Goal: Task Accomplishment & Management: Complete application form

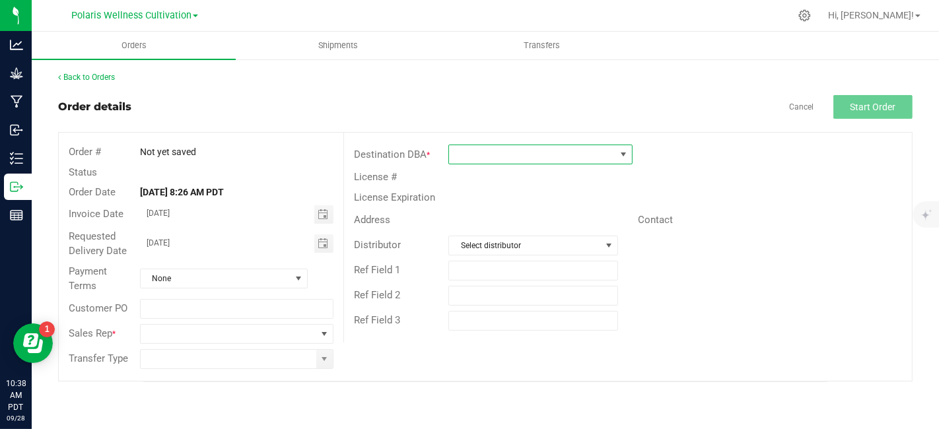
click at [629, 156] on span at bounding box center [624, 154] width 11 height 11
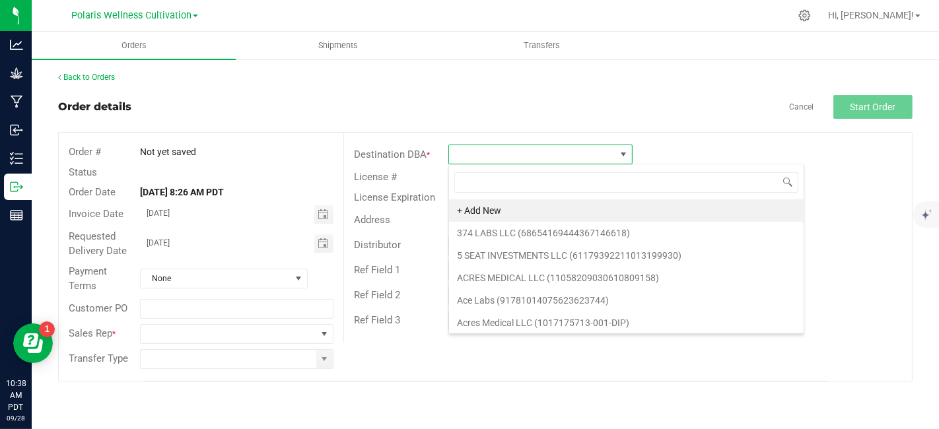
scroll to position [19, 185]
type input "jardin"
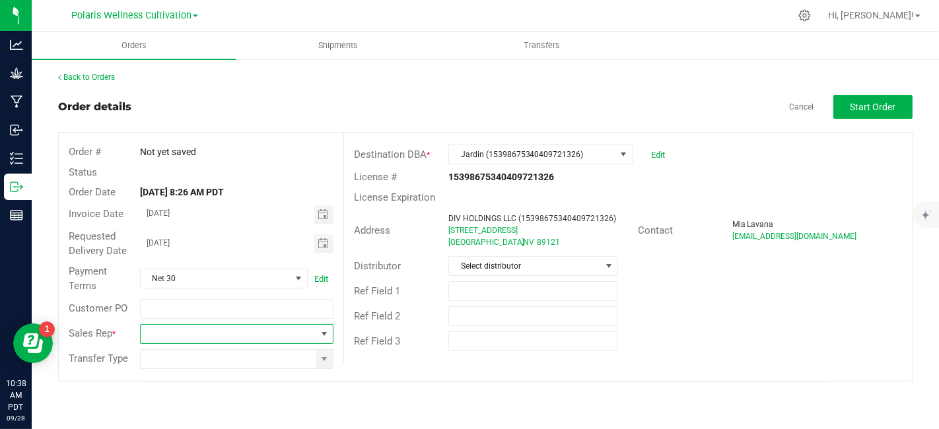
click at [324, 329] on span at bounding box center [324, 334] width 11 height 11
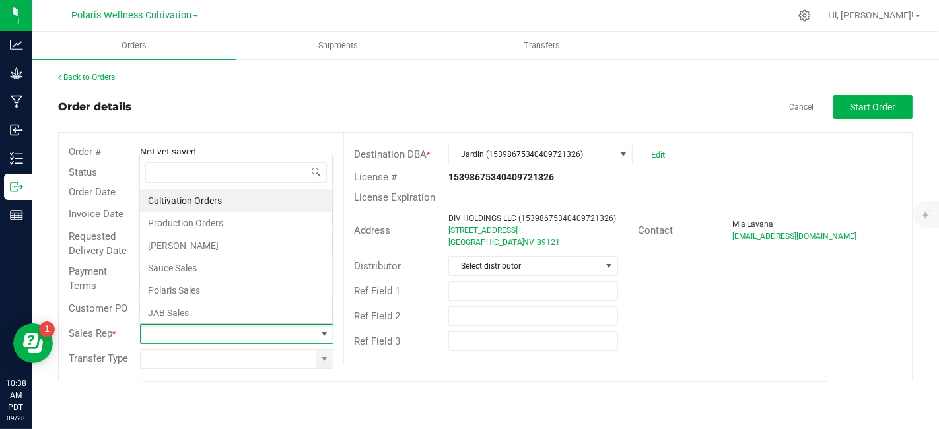
scroll to position [19, 190]
click at [289, 290] on li "Polaris Sales" at bounding box center [236, 290] width 192 height 22
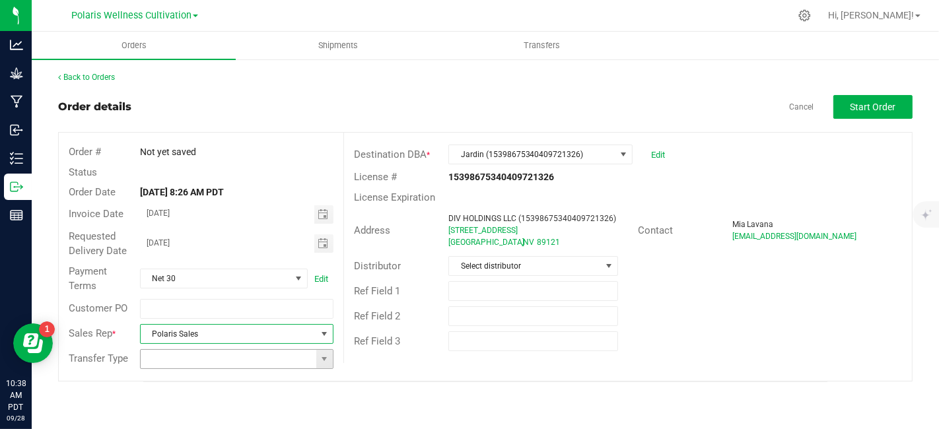
click at [330, 361] on span at bounding box center [324, 359] width 17 height 18
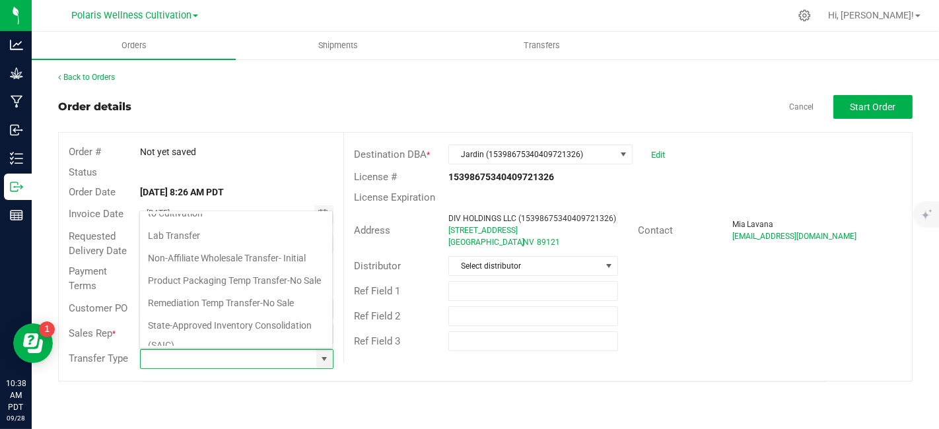
scroll to position [130, 0]
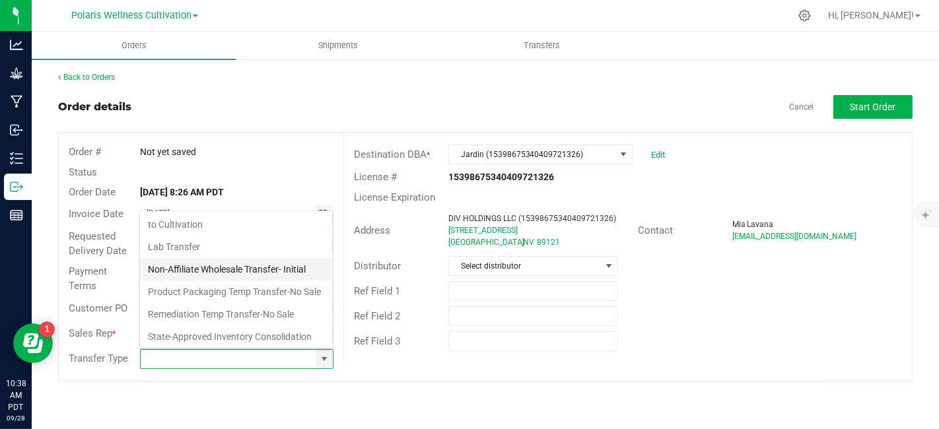
click at [270, 268] on li "Non-Affiliate Wholesale Transfer- Initial" at bounding box center [236, 269] width 192 height 22
type input "Non-Affiliate Wholesale Transfer- Initial"
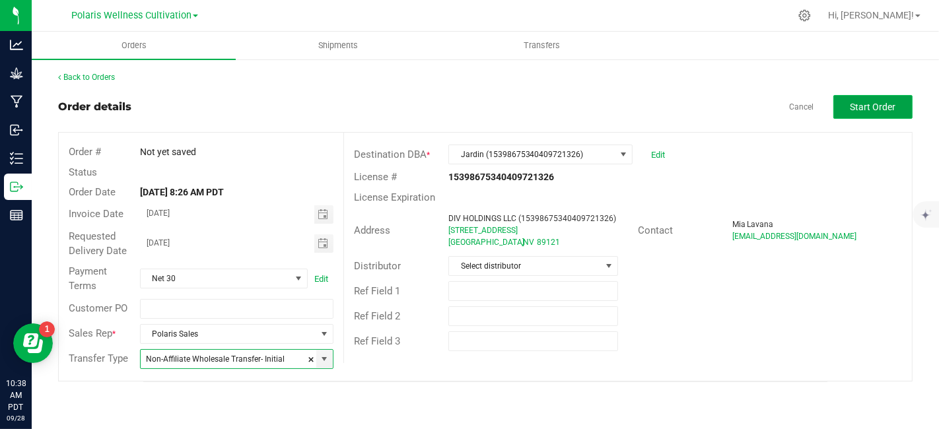
click at [877, 106] on span "Start Order" at bounding box center [874, 107] width 46 height 11
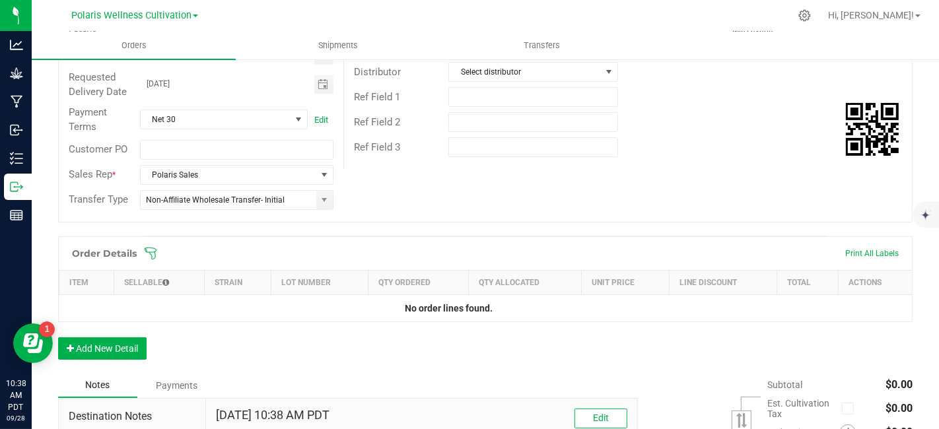
scroll to position [213, 0]
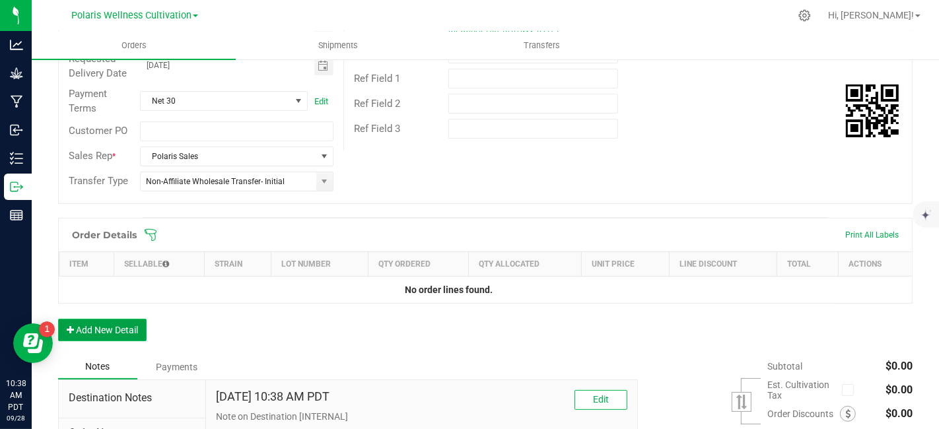
click at [94, 326] on button "Add New Detail" at bounding box center [102, 330] width 89 height 22
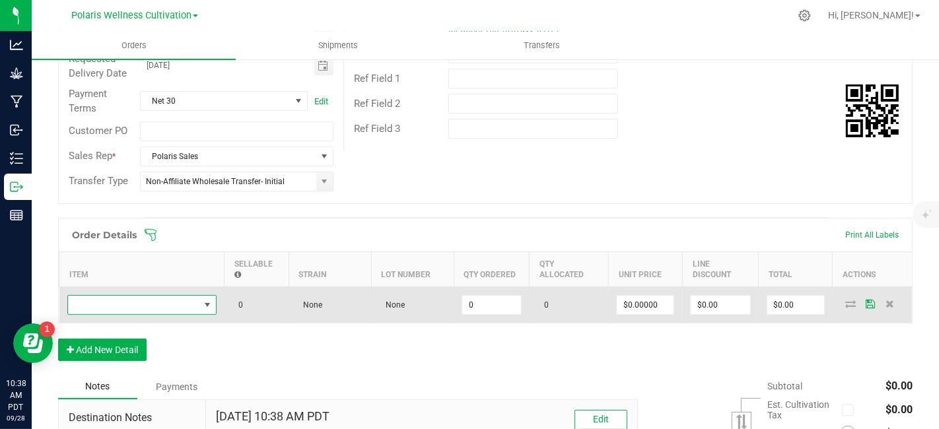
click at [211, 304] on span "NO DATA FOUND" at bounding box center [207, 305] width 11 height 11
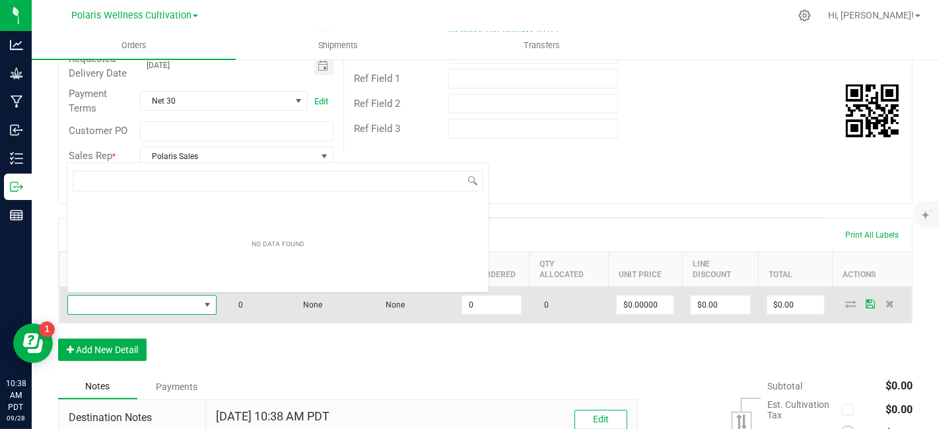
scroll to position [19, 149]
type input "e"
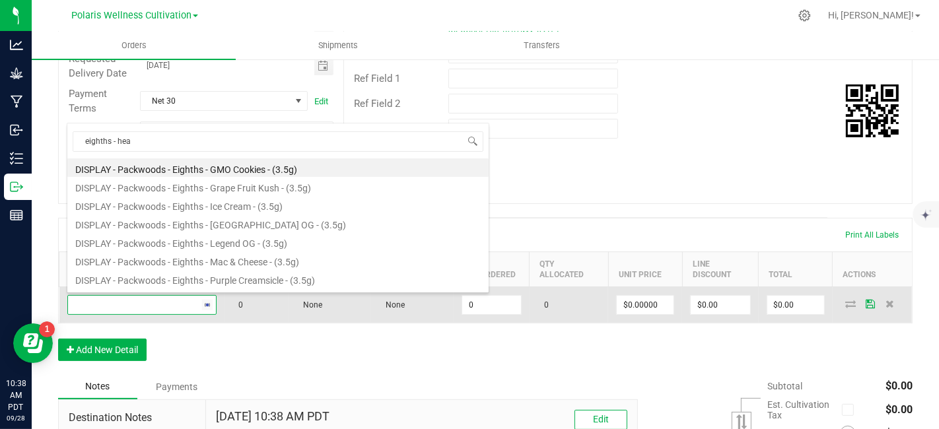
type input "eighths - head"
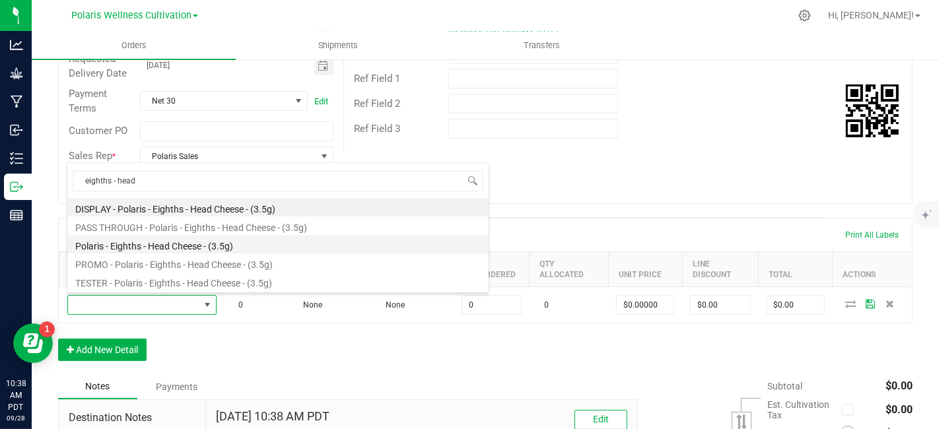
click at [208, 246] on li "Polaris - Eighths - Head Cheese - (3.5g)" at bounding box center [277, 244] width 421 height 18
type input "0 ea"
type input "$23.92000"
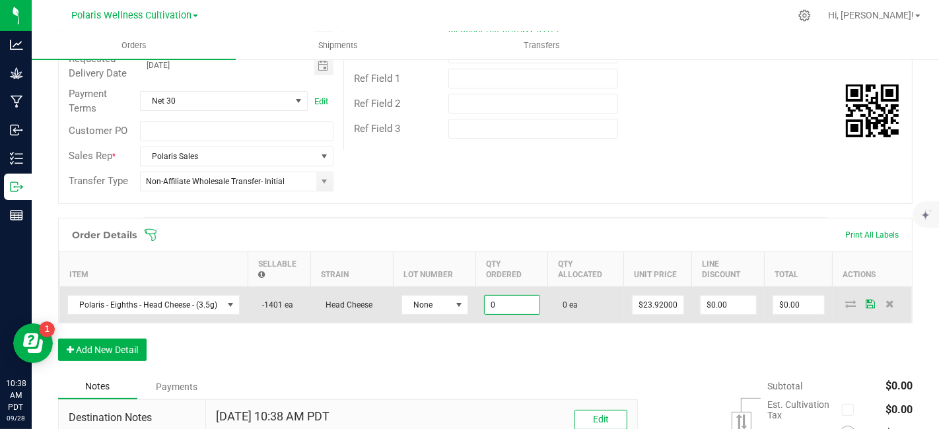
click at [513, 306] on input "0" at bounding box center [512, 305] width 55 height 18
type input "65 ea"
type input "23.92"
type input "$1,554.80"
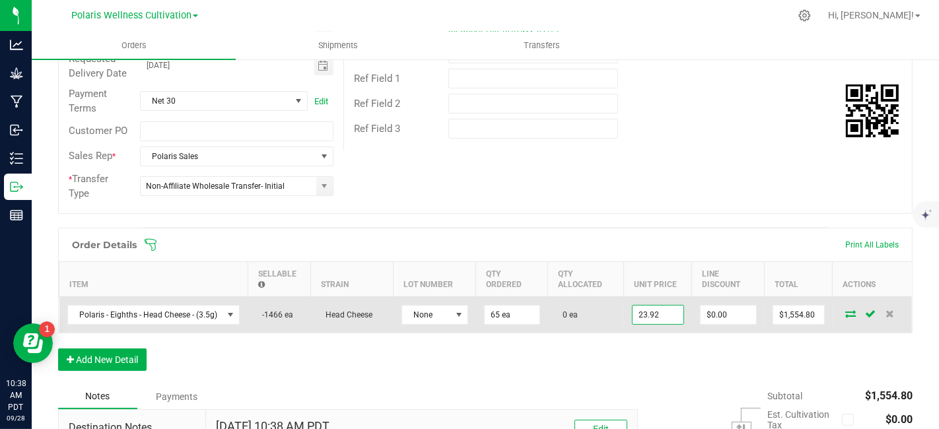
click at [674, 310] on input "23.92" at bounding box center [658, 315] width 51 height 18
type input "$10.00000"
type input "0"
type input "$650.00"
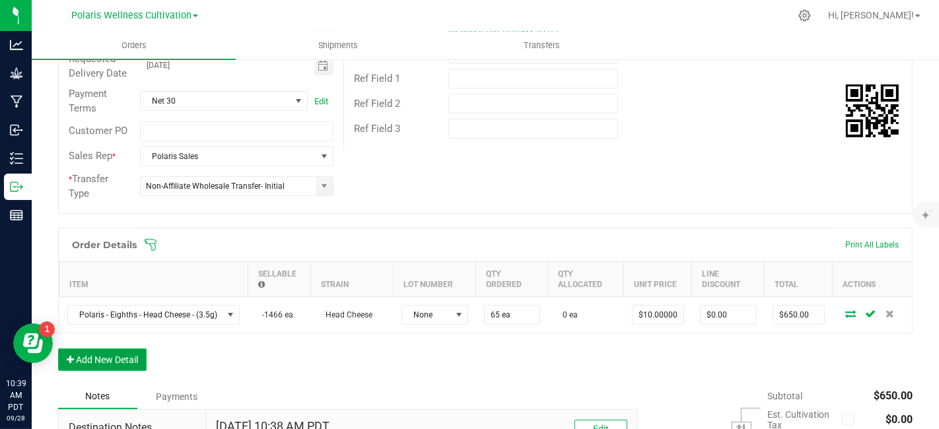
click at [127, 355] on button "Add New Detail" at bounding box center [102, 360] width 89 height 22
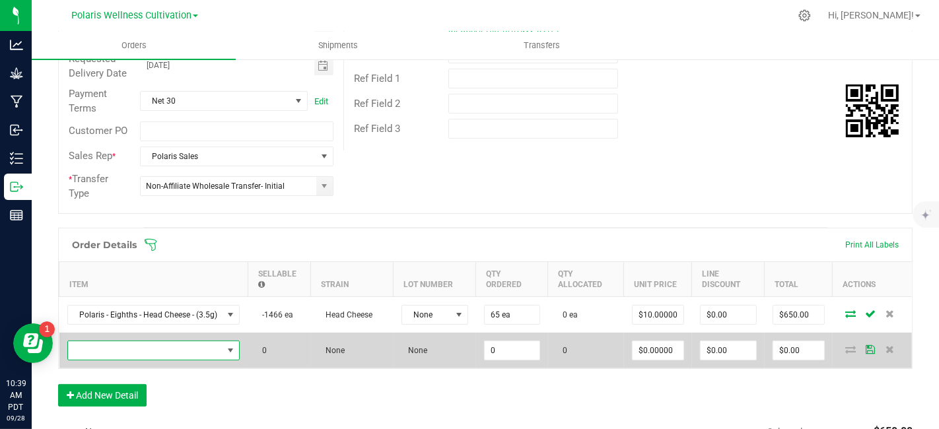
click at [130, 347] on span "NO DATA FOUND" at bounding box center [145, 350] width 155 height 18
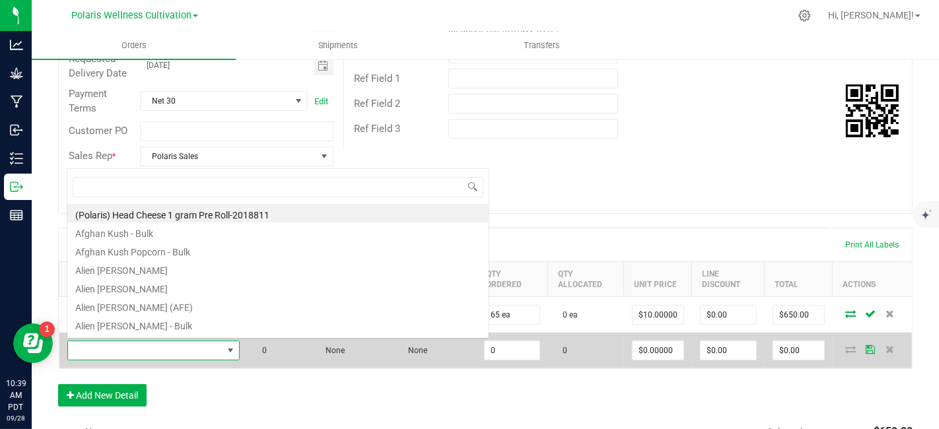
scroll to position [19, 171]
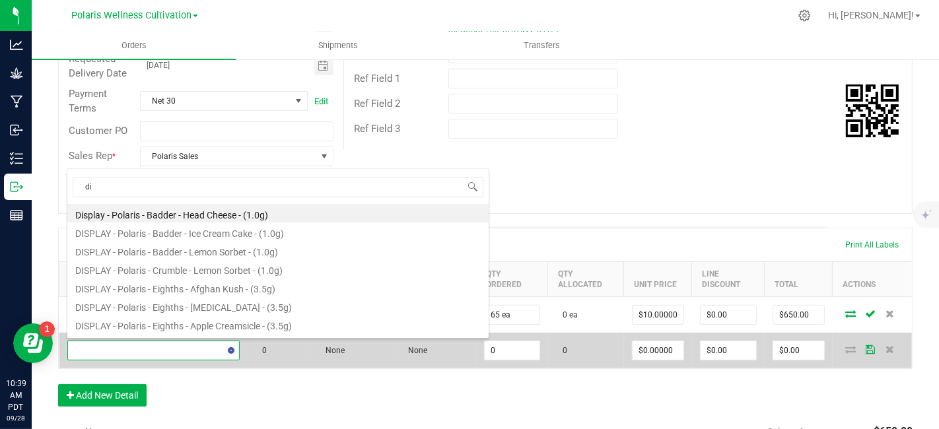
type input "d"
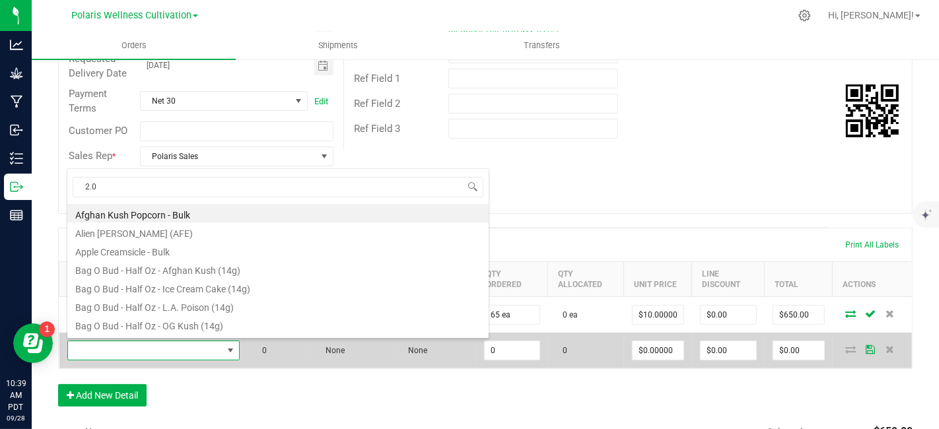
type input "2.0g"
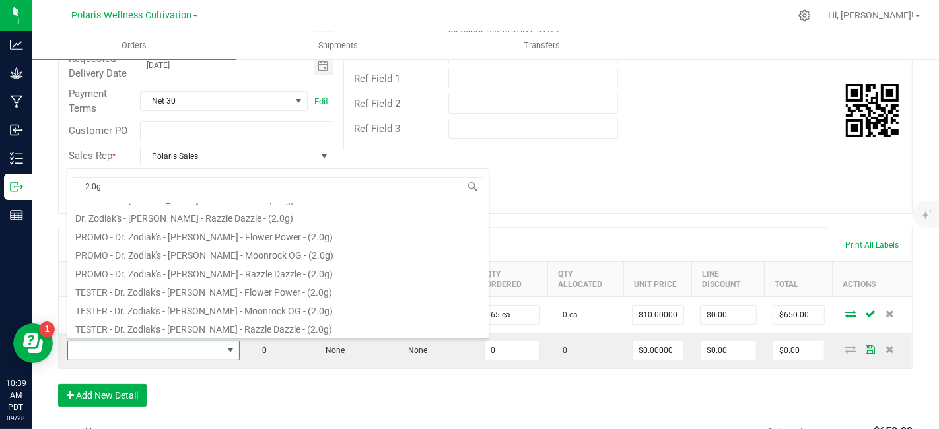
scroll to position [0, 0]
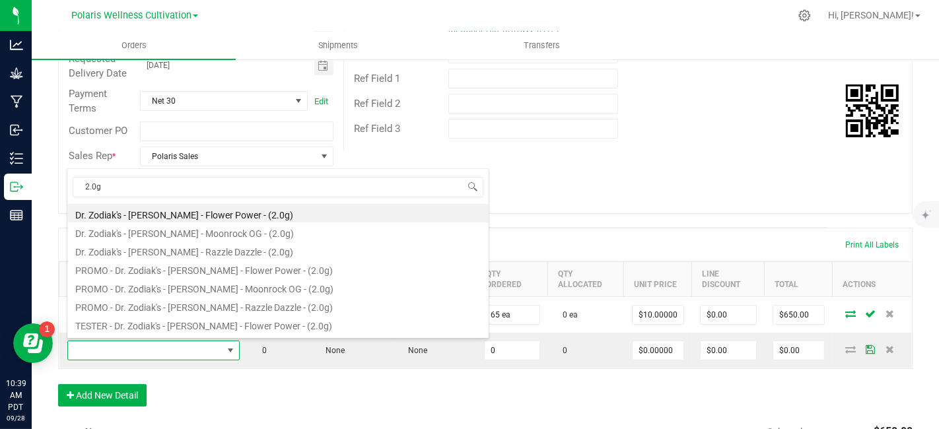
drag, startPoint x: 117, startPoint y: 188, endPoint x: 34, endPoint y: 182, distance: 83.4
click at [34, 182] on body "Analytics Grow Manufacturing Inbound Inventory Outbound Reports 10:39 AM PDT [D…" at bounding box center [469, 214] width 939 height 429
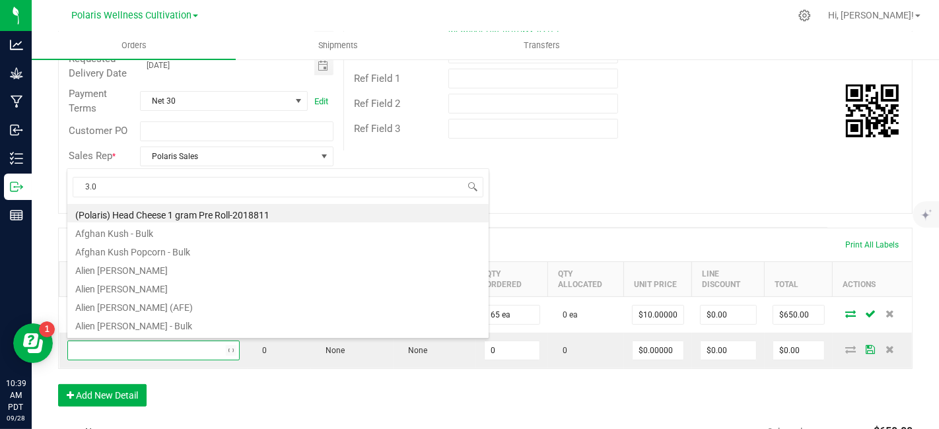
type input "3.0g"
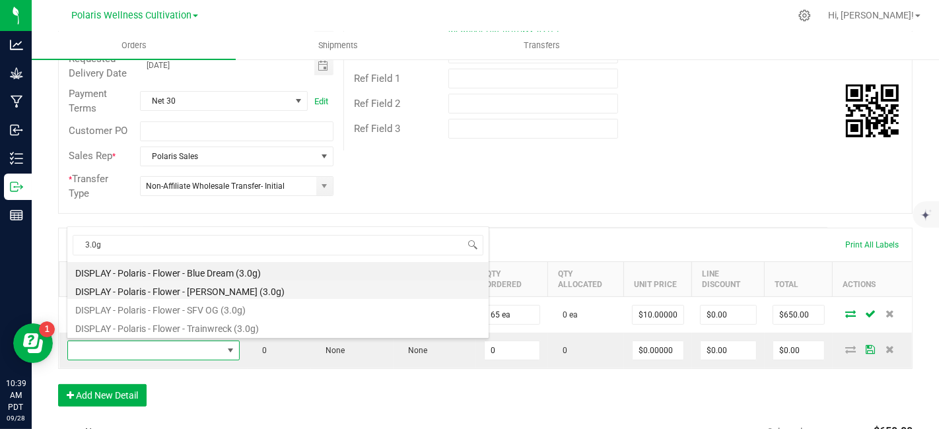
click at [226, 296] on li "DISPLAY - Polaris - Flower - [PERSON_NAME] (3.0g)" at bounding box center [277, 290] width 421 height 18
type input "0 ea"
type input "$0.01000"
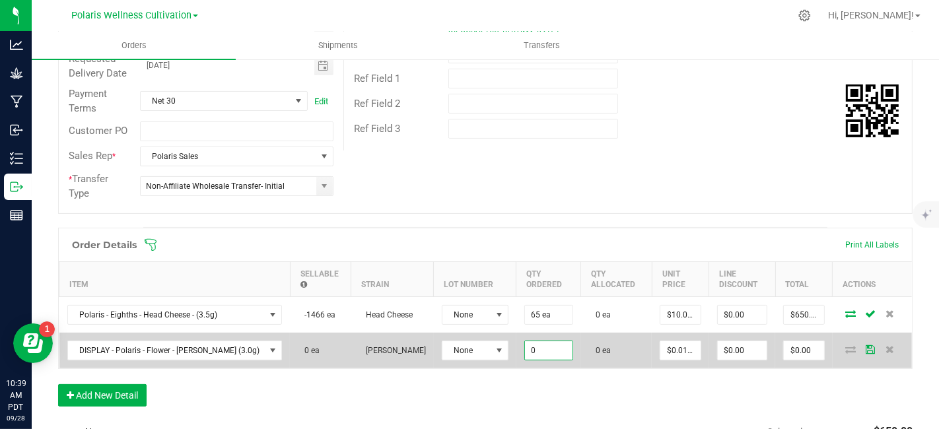
click at [541, 351] on input "0" at bounding box center [549, 350] width 48 height 18
type input "5 ea"
type input "0.01"
type input "$0.05"
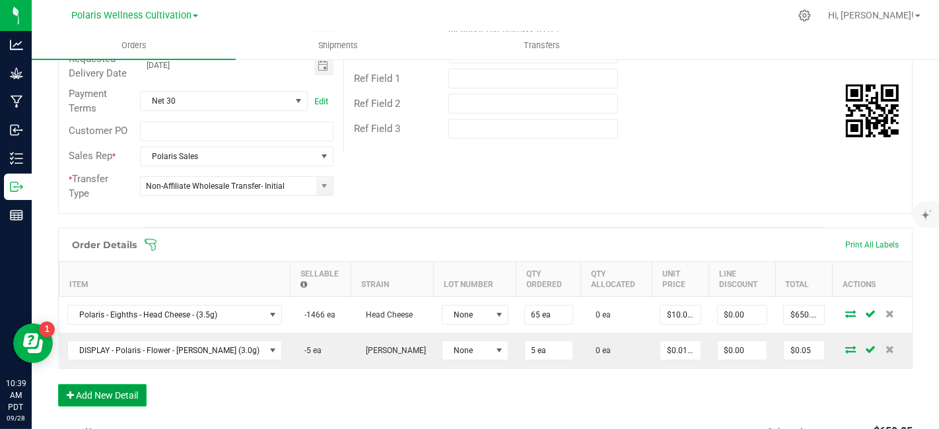
click at [104, 393] on button "Add New Detail" at bounding box center [102, 395] width 89 height 22
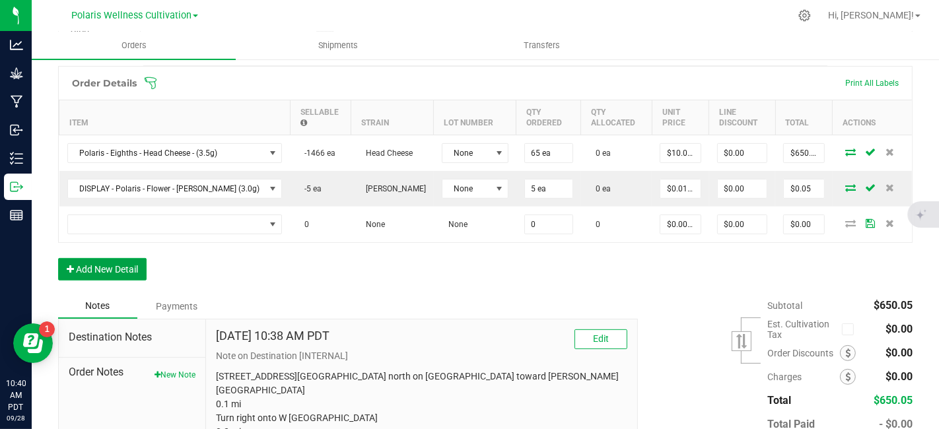
scroll to position [386, 0]
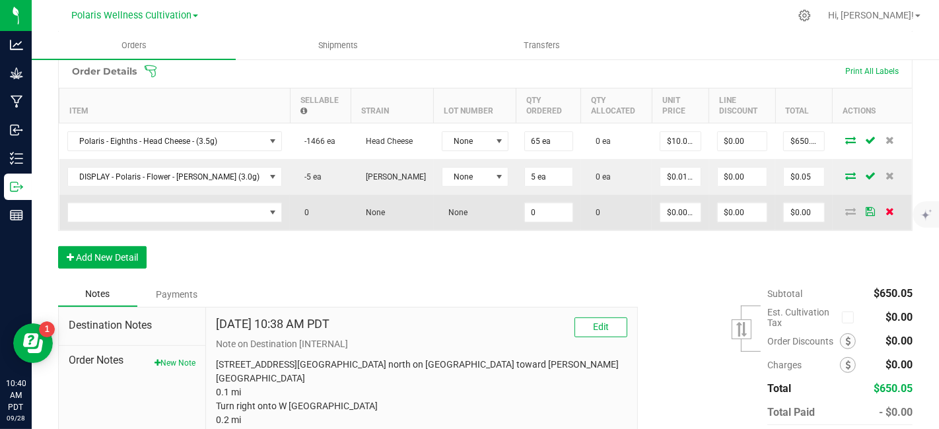
click at [884, 209] on span at bounding box center [890, 211] width 20 height 8
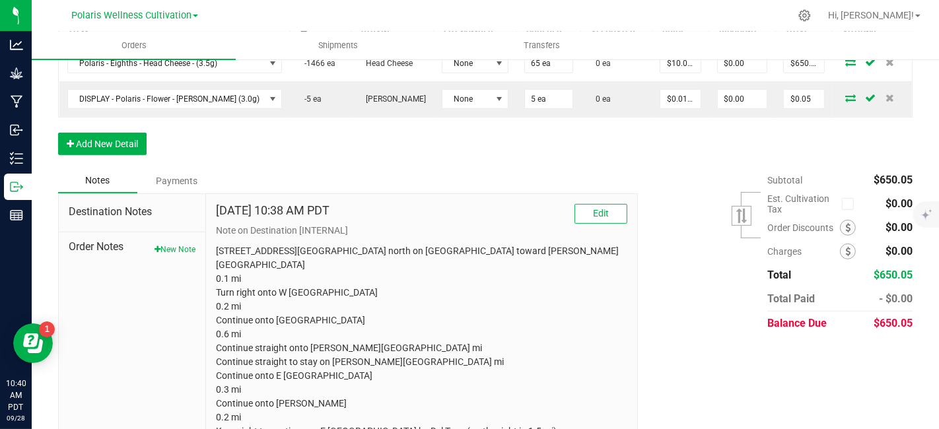
scroll to position [479, 0]
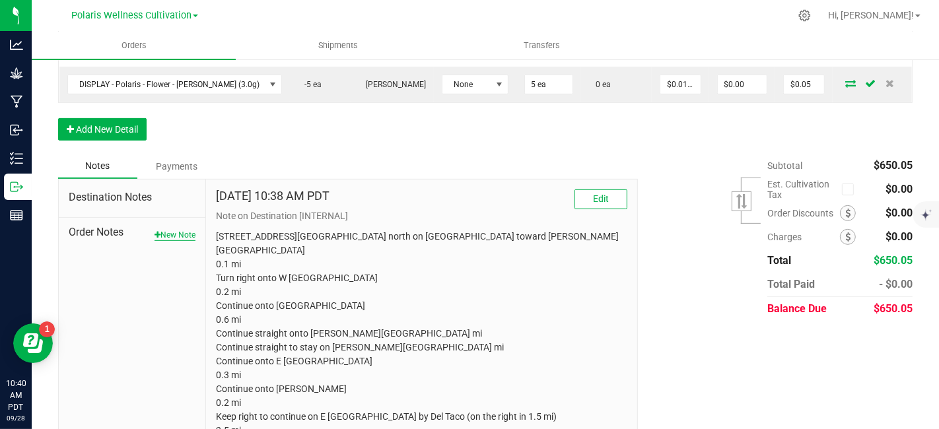
click at [173, 231] on button "New Note" at bounding box center [175, 235] width 41 height 12
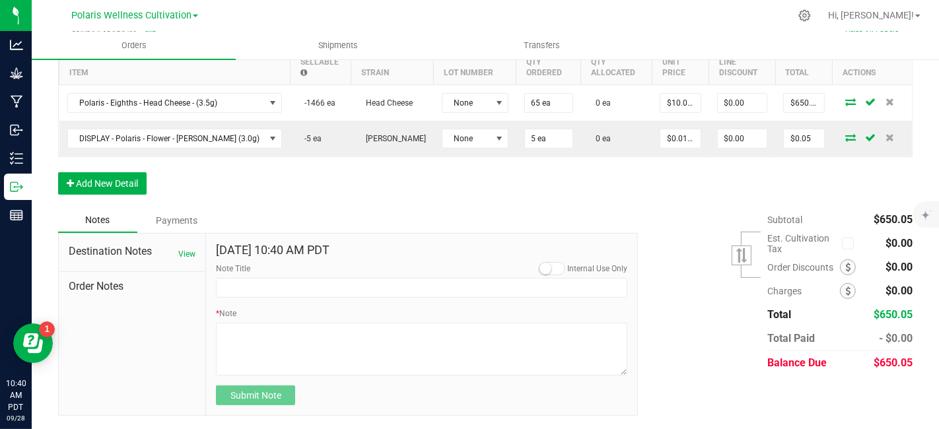
scroll to position [421, 0]
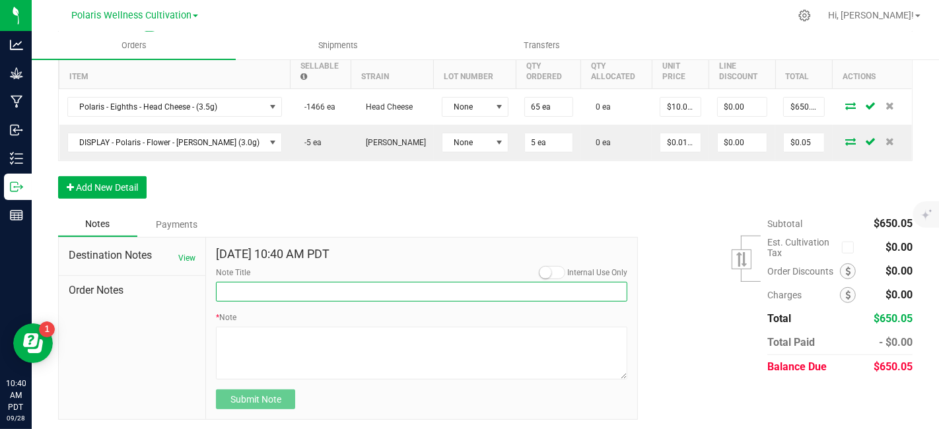
click at [254, 289] on input "Note Title" at bounding box center [421, 292] width 411 height 20
type input "Head Cheese Details"
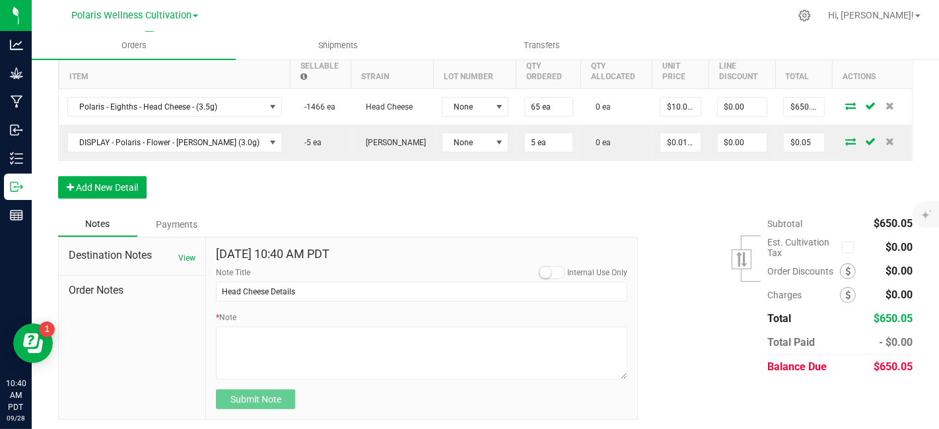
click at [553, 266] on span at bounding box center [552, 272] width 26 height 13
click at [266, 338] on textarea "* Note" at bounding box center [421, 353] width 411 height 53
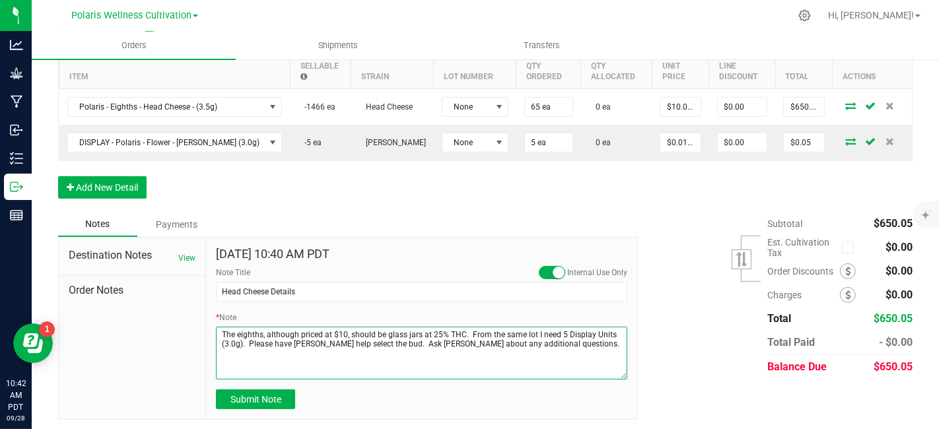
click at [244, 341] on textarea "* Note" at bounding box center [421, 353] width 411 height 53
click at [247, 340] on textarea "* Note" at bounding box center [421, 353] width 411 height 53
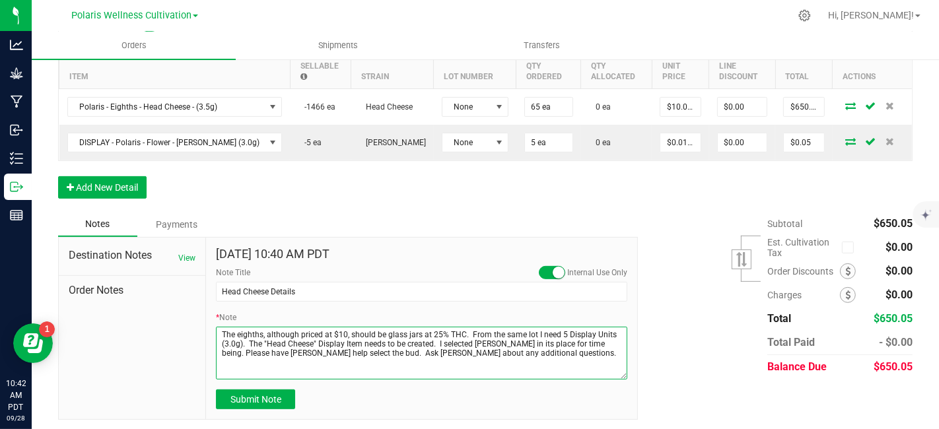
click at [355, 352] on textarea "* Note" at bounding box center [421, 353] width 411 height 53
type textarea "The eighths, although priced at $10, should be glass jars at 25% THC. From the …"
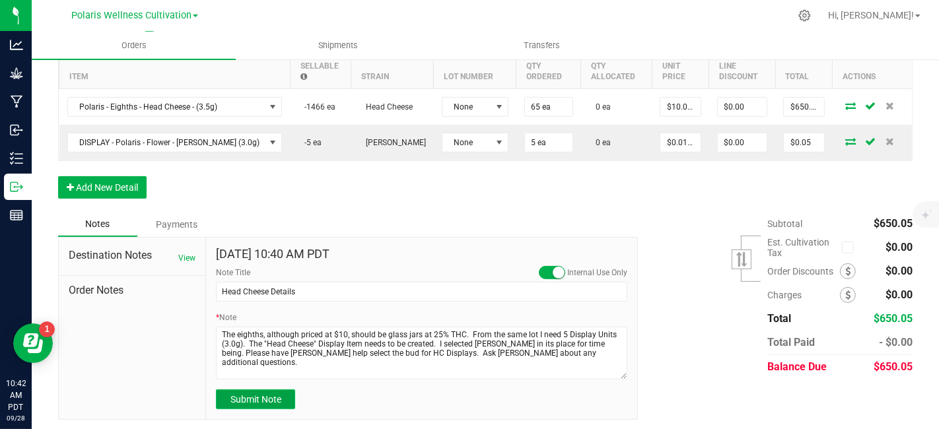
click at [256, 400] on span "Submit Note" at bounding box center [256, 399] width 51 height 11
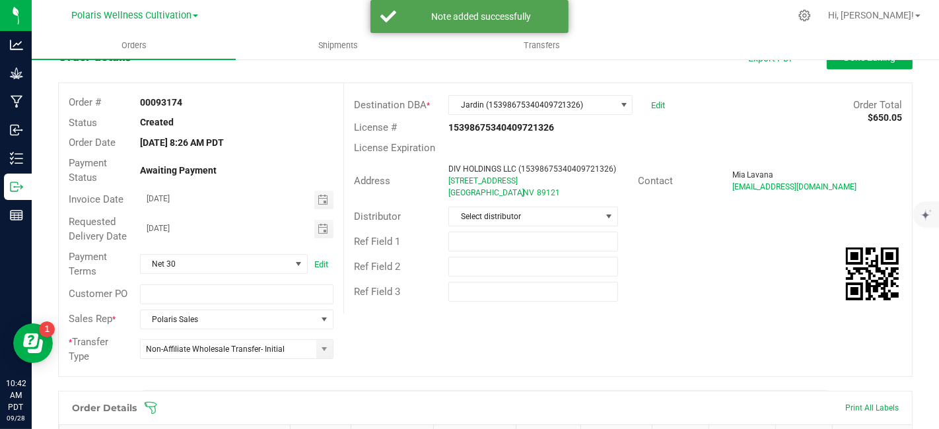
scroll to position [0, 0]
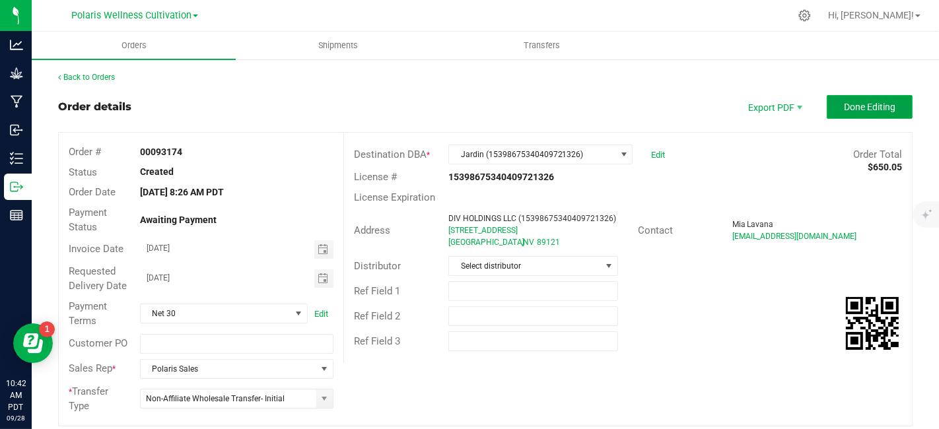
click at [862, 109] on span "Done Editing" at bounding box center [870, 107] width 52 height 11
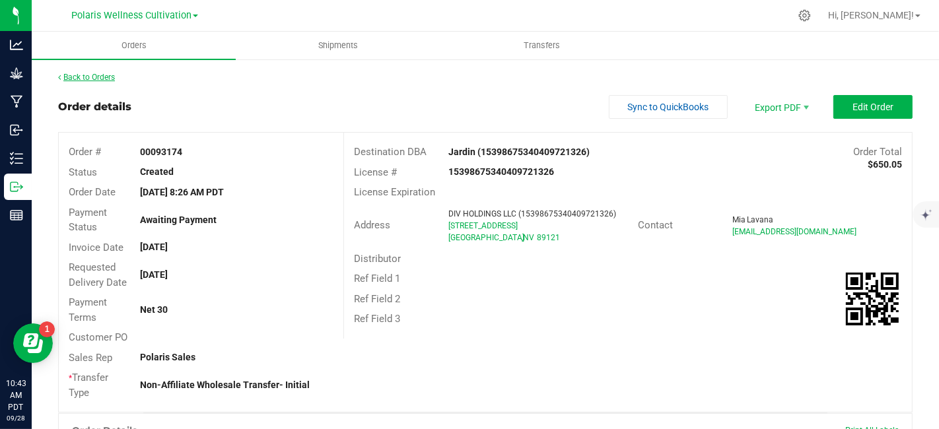
click at [85, 78] on link "Back to Orders" at bounding box center [86, 77] width 57 height 9
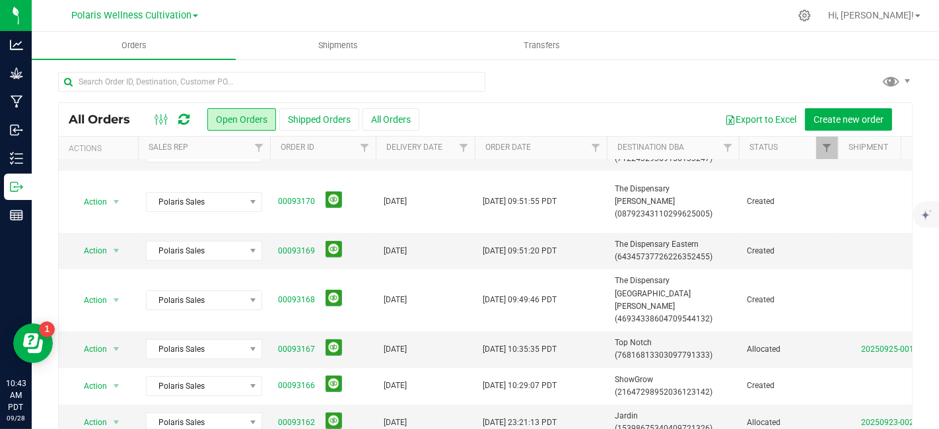
scroll to position [182, 0]
